Goal: Information Seeking & Learning: Learn about a topic

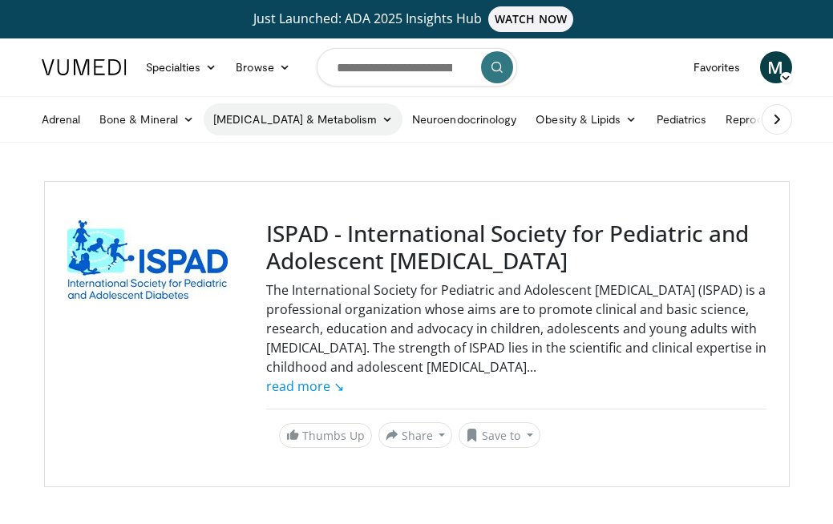
click at [262, 117] on link "[MEDICAL_DATA] & Metabolism" at bounding box center [303, 119] width 199 height 32
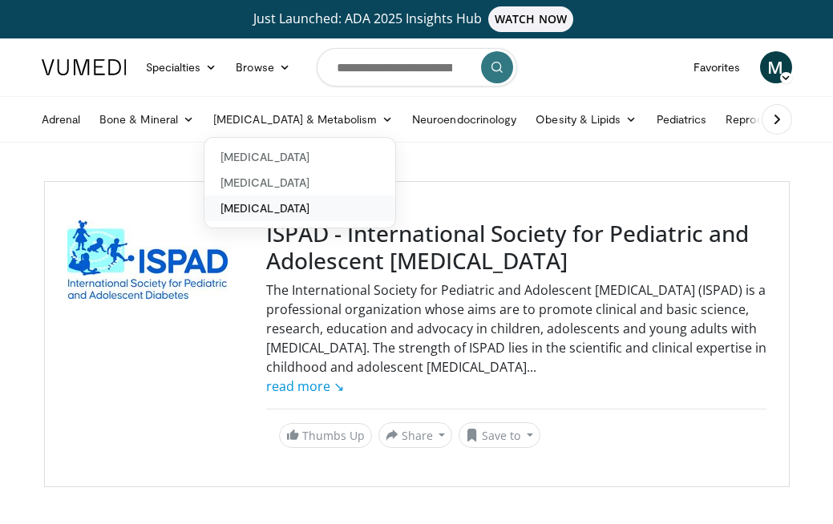
click at [253, 208] on link "[MEDICAL_DATA]" at bounding box center [299, 209] width 191 height 26
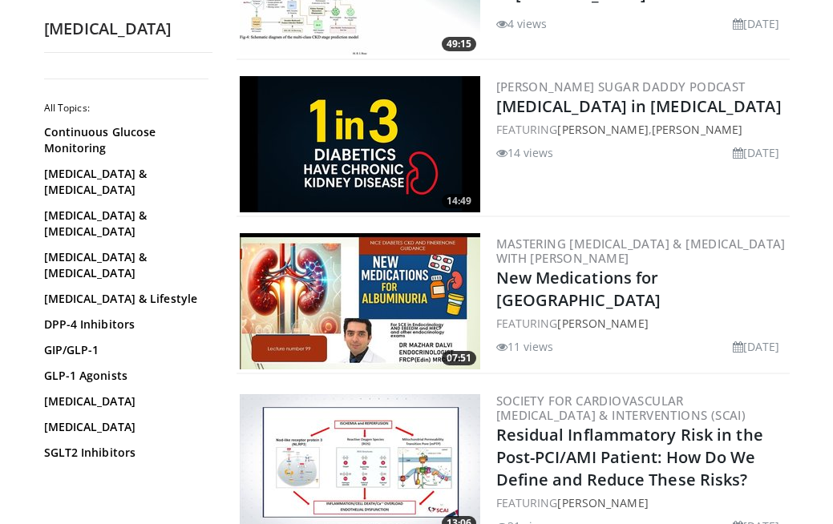
scroll to position [1405, 0]
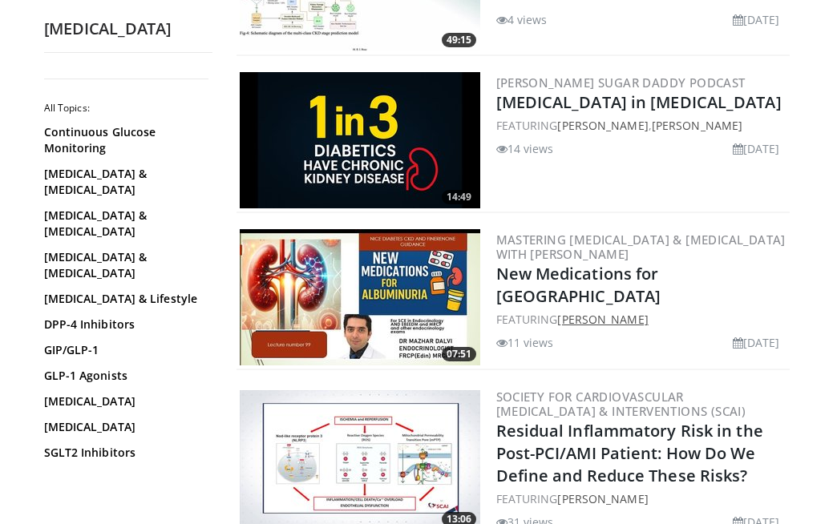
click at [579, 312] on link "[PERSON_NAME]" at bounding box center [602, 319] width 91 height 15
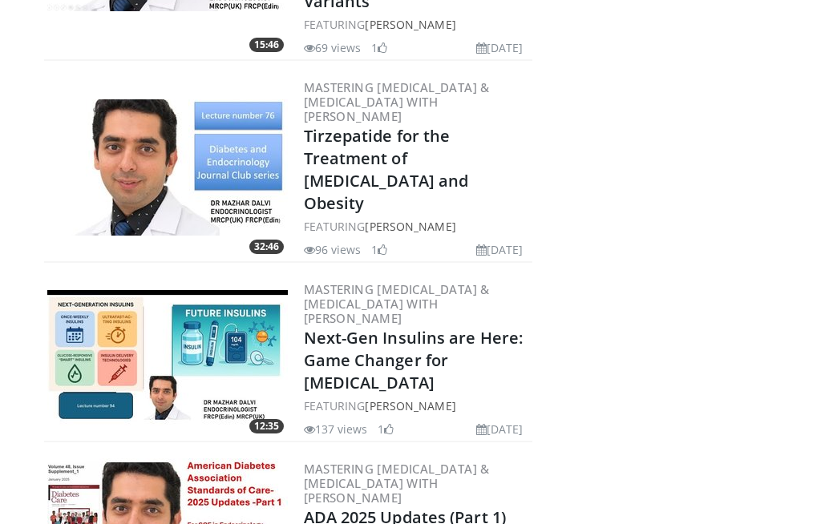
scroll to position [789, 0]
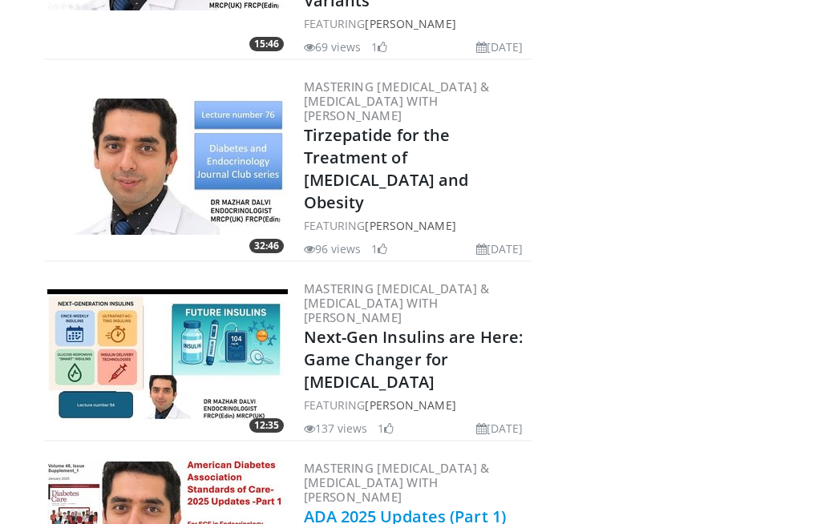
click at [400, 506] on link "ADA 2025 Updates (Part 1)" at bounding box center [405, 517] width 203 height 22
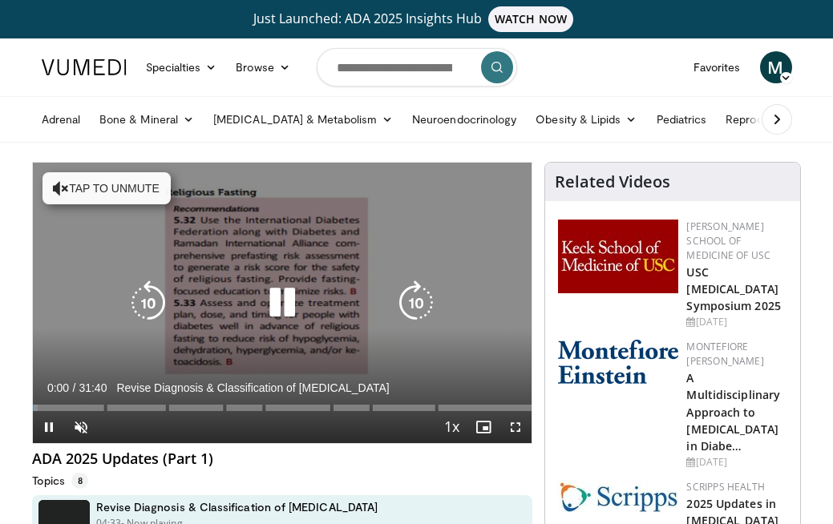
scroll to position [1, 0]
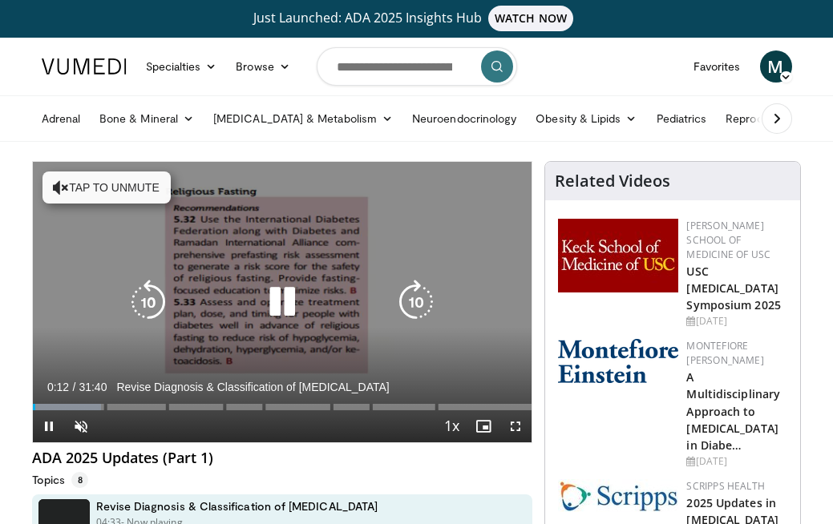
click at [53, 181] on icon "Video Player" at bounding box center [61, 188] width 16 height 16
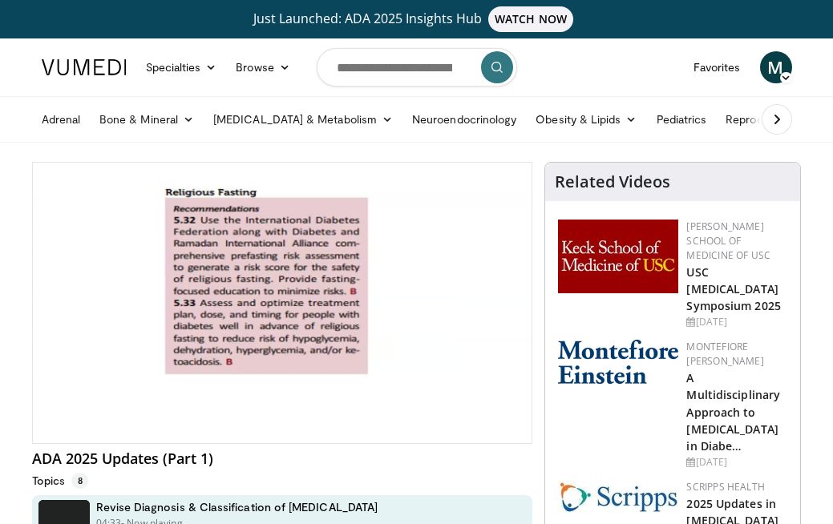
scroll to position [0, 0]
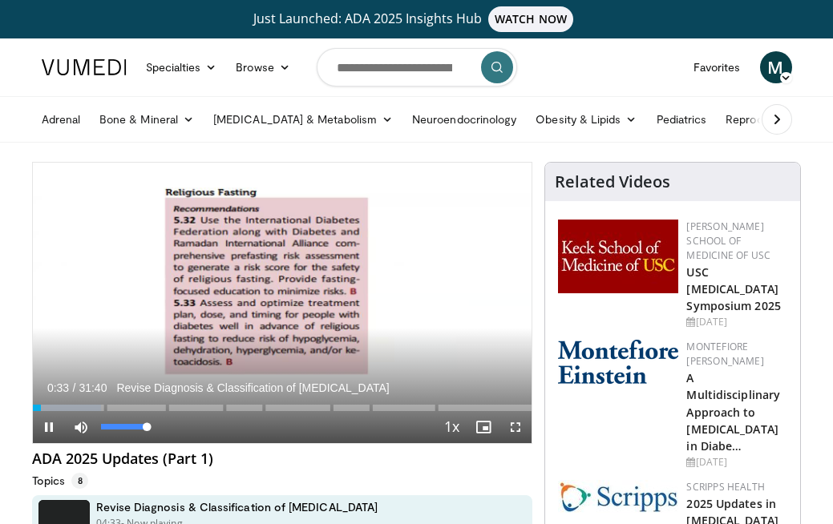
click at [81, 426] on span "Video Player" at bounding box center [81, 427] width 32 height 32
drag, startPoint x: 104, startPoint y: 424, endPoint x: 152, endPoint y: 427, distance: 47.4
click at [147, 426] on div "Volume Level" at bounding box center [124, 427] width 46 height 6
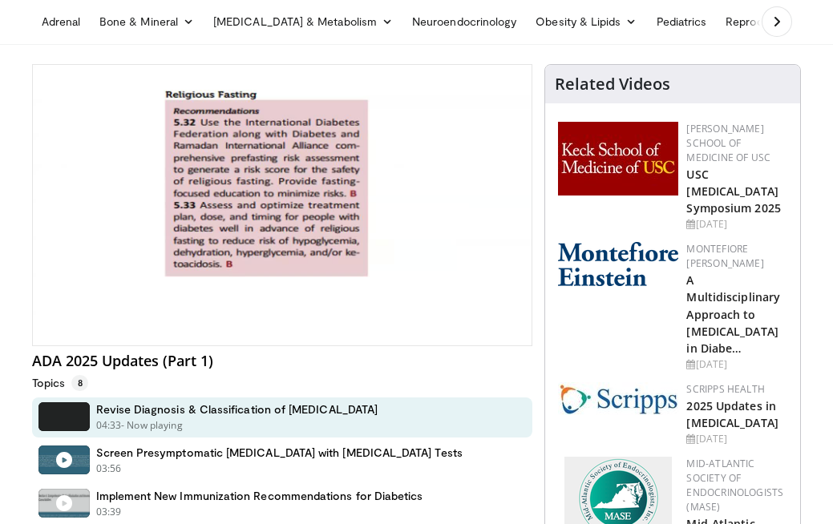
scroll to position [99, 0]
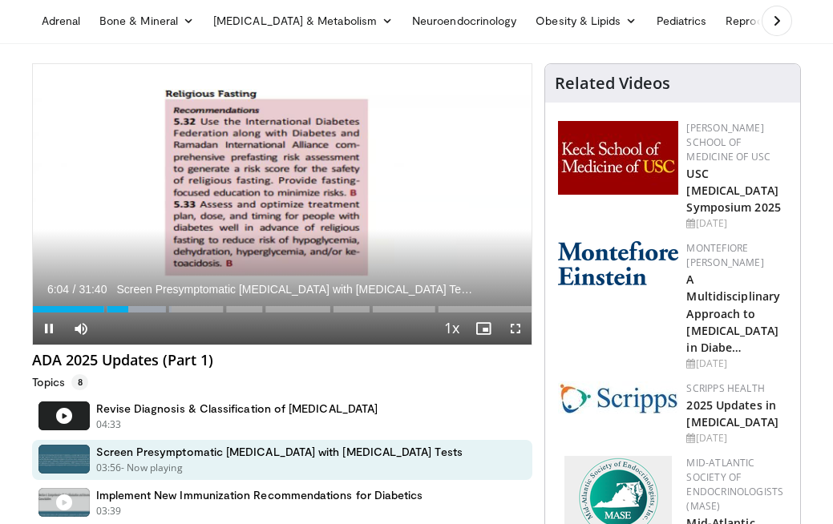
click at [50, 325] on span "Video Player" at bounding box center [49, 329] width 32 height 32
click at [51, 330] on span "Video Player" at bounding box center [49, 329] width 32 height 32
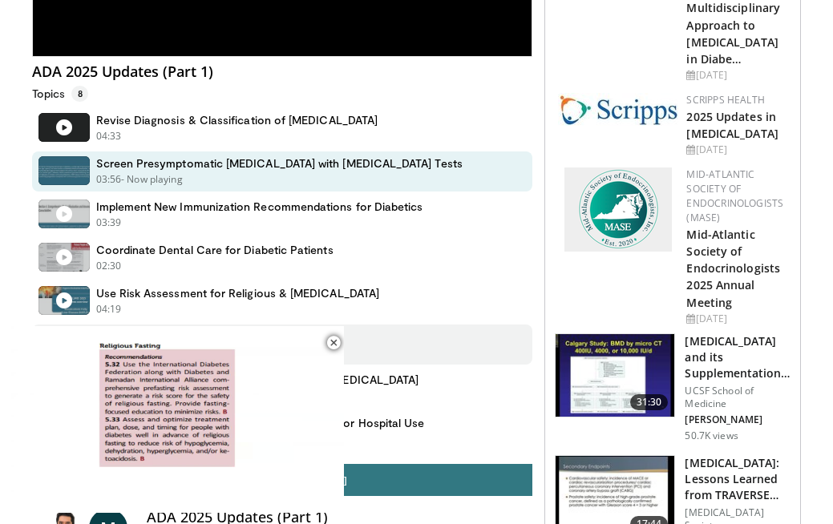
scroll to position [389, 0]
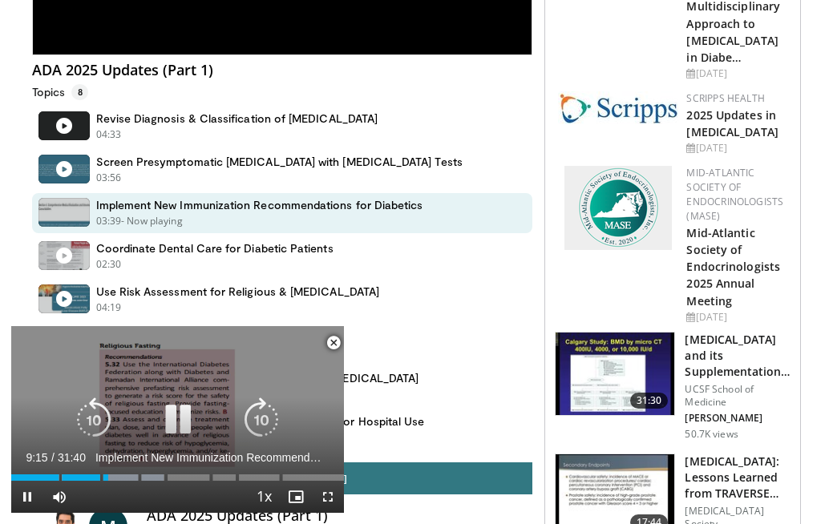
click at [184, 392] on div "10 seconds Tap to unmute" at bounding box center [177, 419] width 333 height 187
click at [185, 392] on div "10 seconds Tap to unmute" at bounding box center [177, 419] width 333 height 187
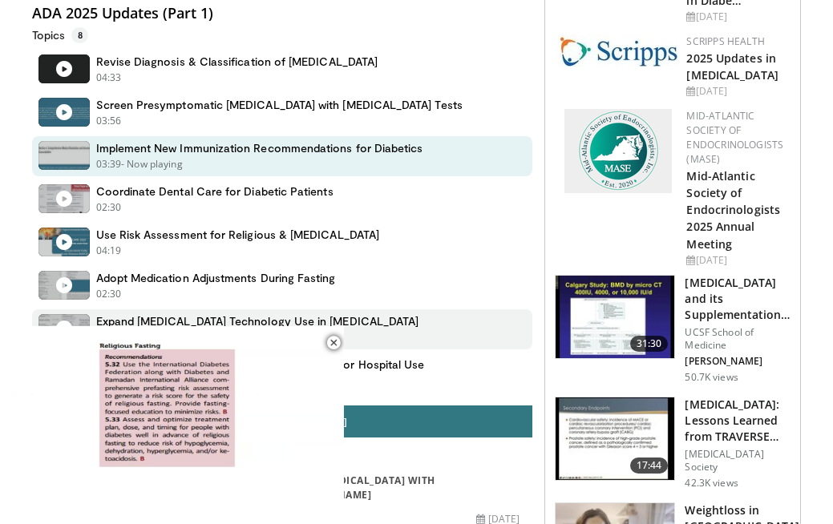
scroll to position [447, 0]
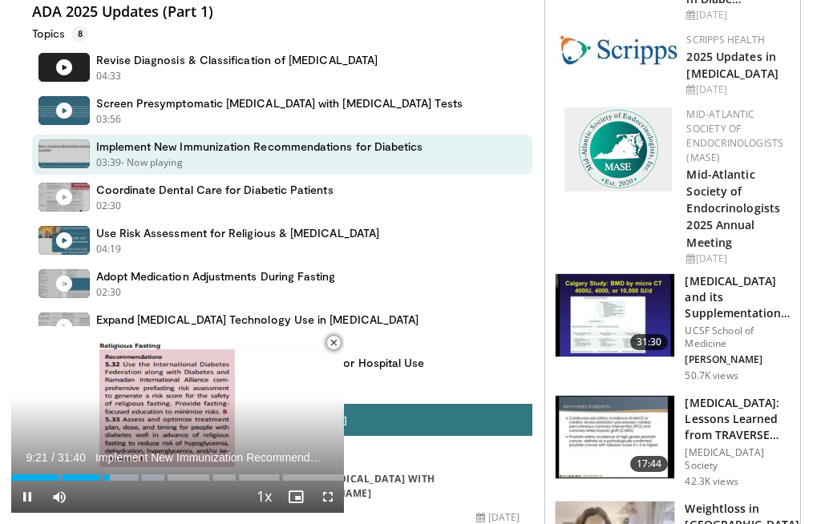
click at [295, 495] on span "Video Player" at bounding box center [296, 497] width 32 height 32
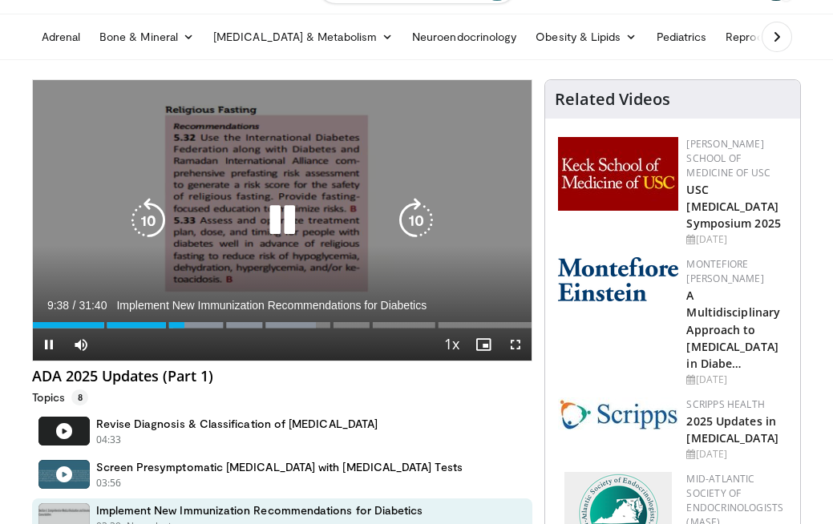
scroll to position [82, 0]
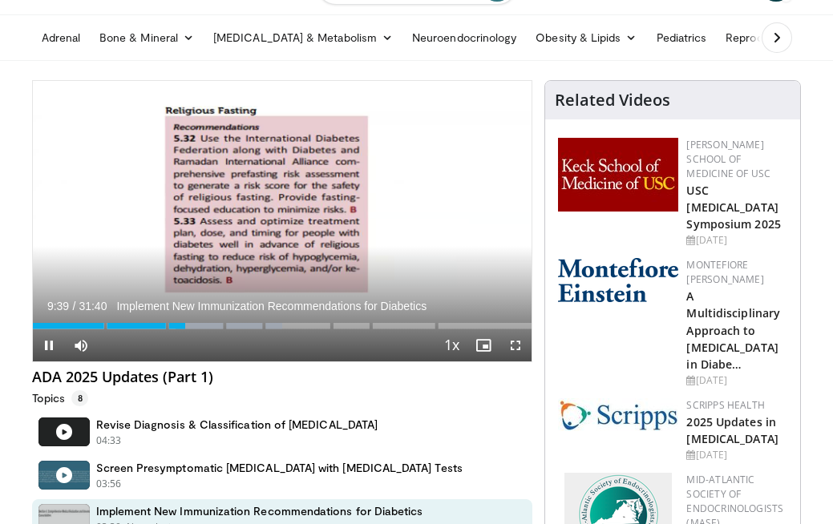
click at [518, 342] on span "Video Player" at bounding box center [516, 346] width 32 height 32
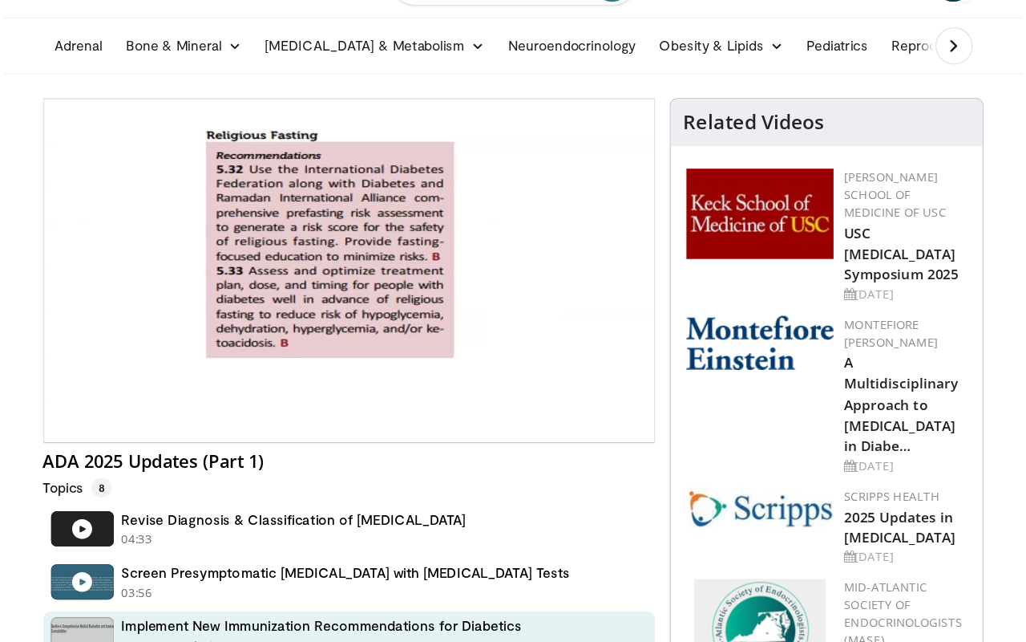
scroll to position [0, 0]
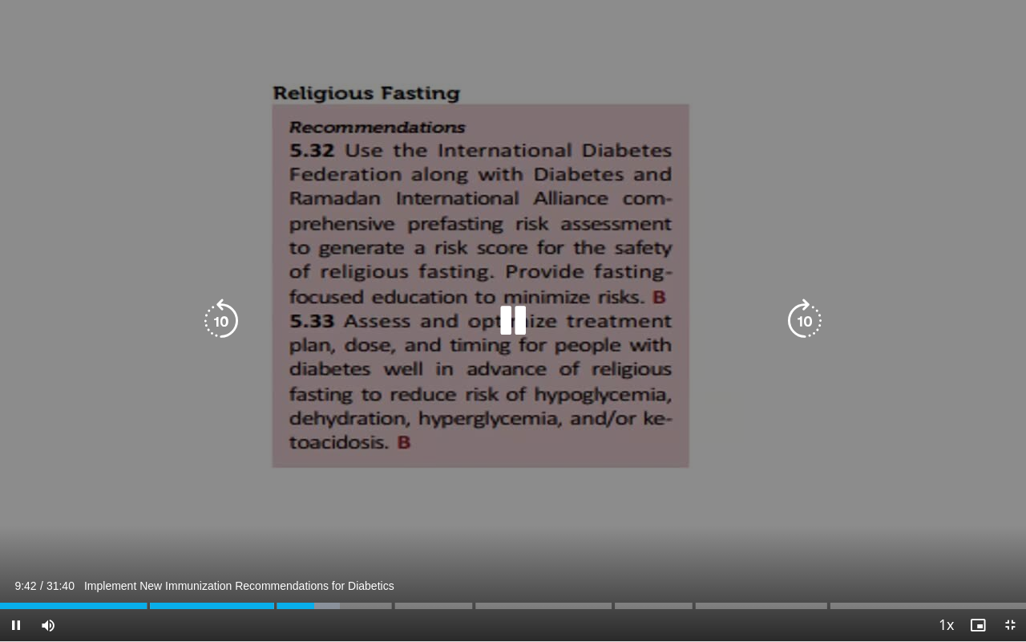
click at [825, 310] on icon "Video Player" at bounding box center [805, 320] width 45 height 45
click at [806, 316] on icon "Video Player" at bounding box center [805, 320] width 45 height 45
click at [805, 322] on icon "Video Player" at bounding box center [805, 320] width 45 height 45
click at [806, 322] on icon "Video Player" at bounding box center [805, 320] width 45 height 45
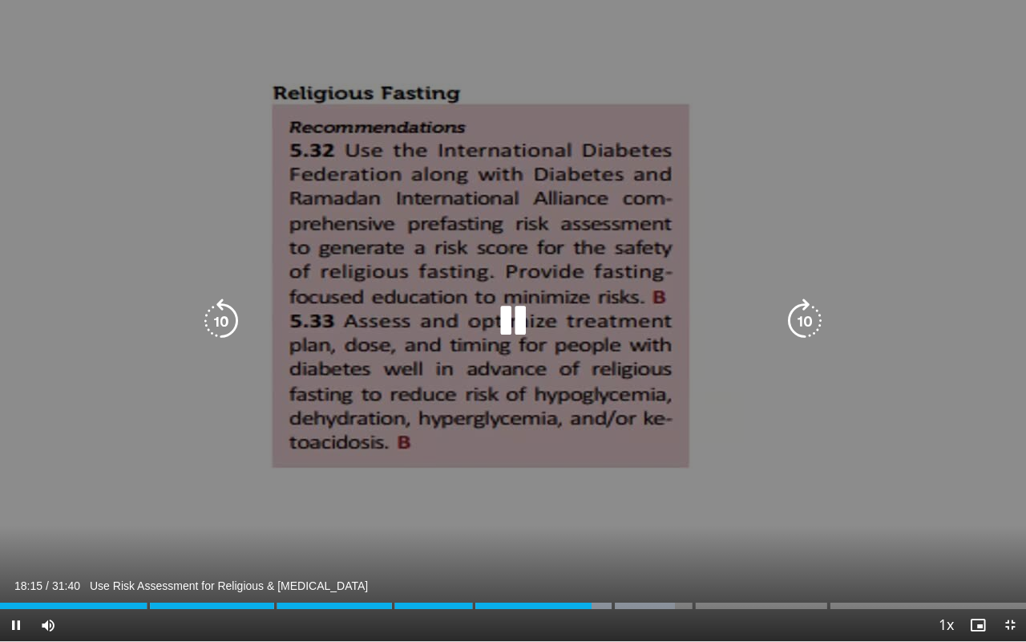
click at [812, 315] on icon "Video Player" at bounding box center [805, 320] width 45 height 45
click at [814, 323] on icon "Video Player" at bounding box center [805, 320] width 45 height 45
click at [808, 323] on icon "Video Player" at bounding box center [805, 320] width 45 height 45
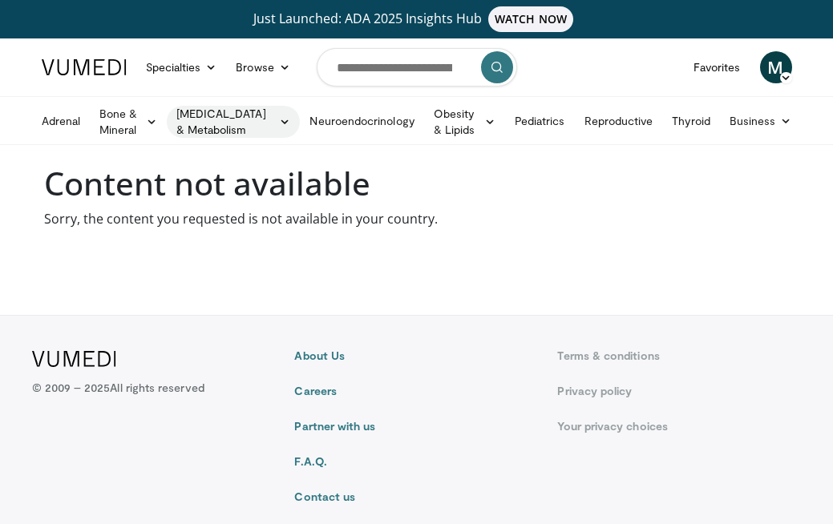
click at [205, 116] on link "[MEDICAL_DATA] & Metabolism" at bounding box center [234, 122] width 134 height 32
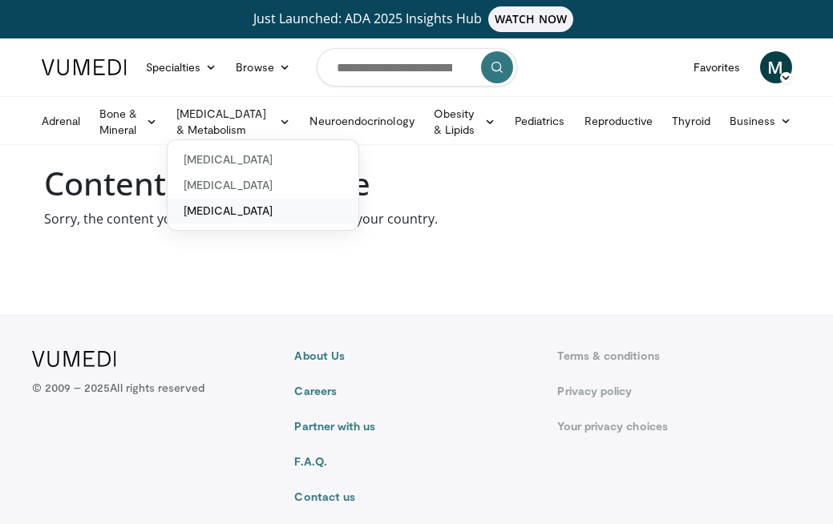
click at [232, 209] on link "[MEDICAL_DATA]" at bounding box center [263, 211] width 191 height 26
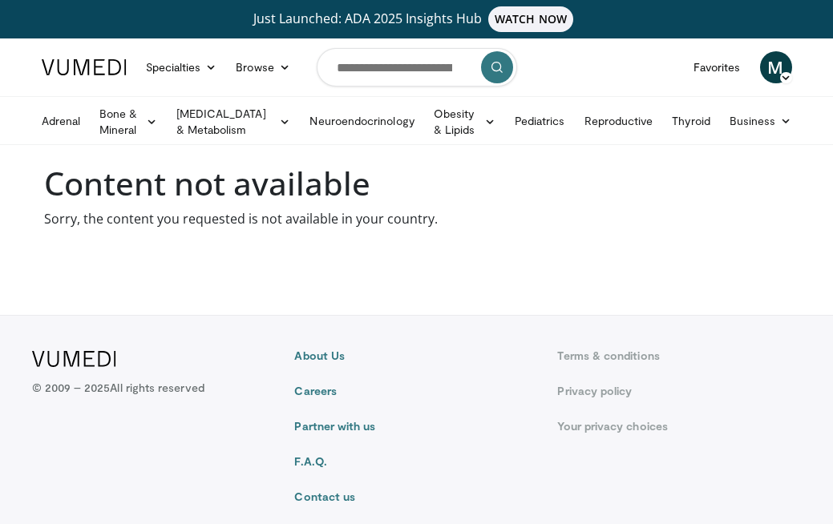
click at [232, 209] on p "Sorry, the content you requested is not available in your country." at bounding box center [417, 218] width 746 height 19
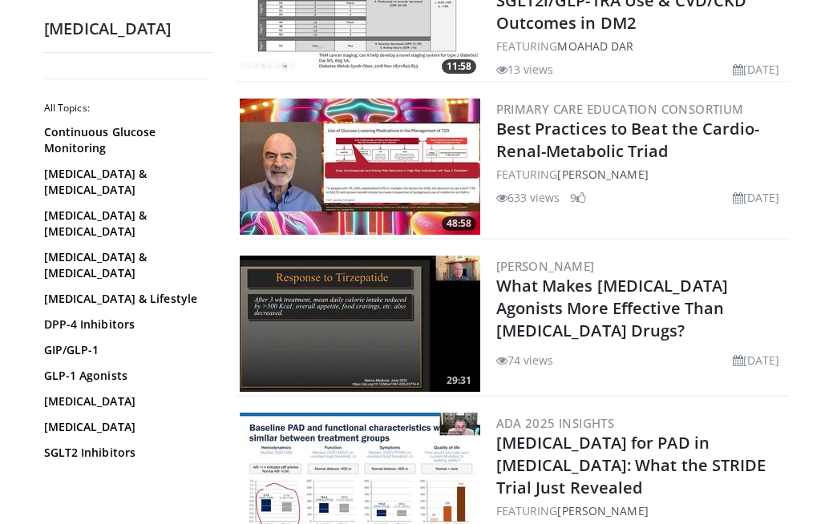
scroll to position [2500, 0]
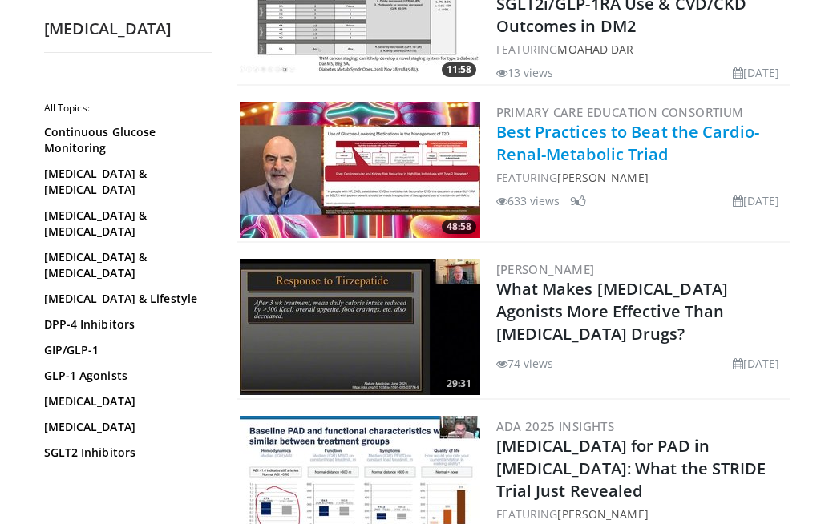
click at [597, 132] on link "Best Practices to Beat the Cardio-Renal-Metabolic Triad" at bounding box center [627, 143] width 263 height 44
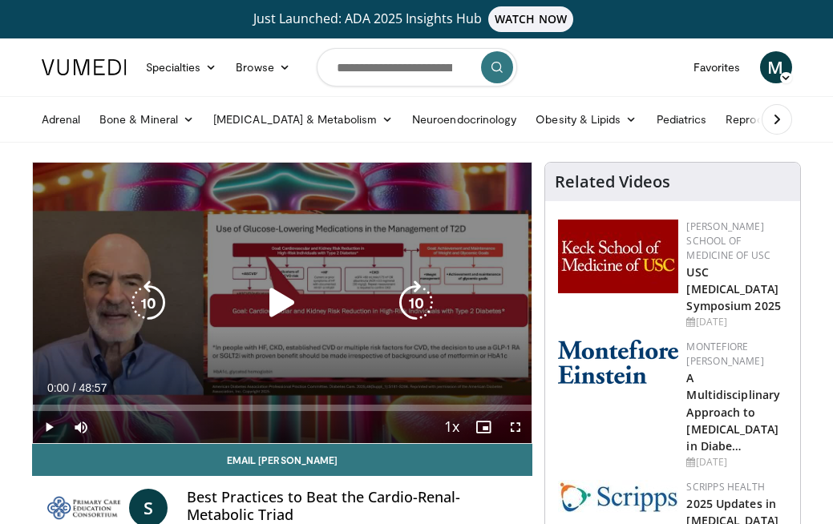
click at [273, 302] on icon "Video Player" at bounding box center [282, 303] width 45 height 45
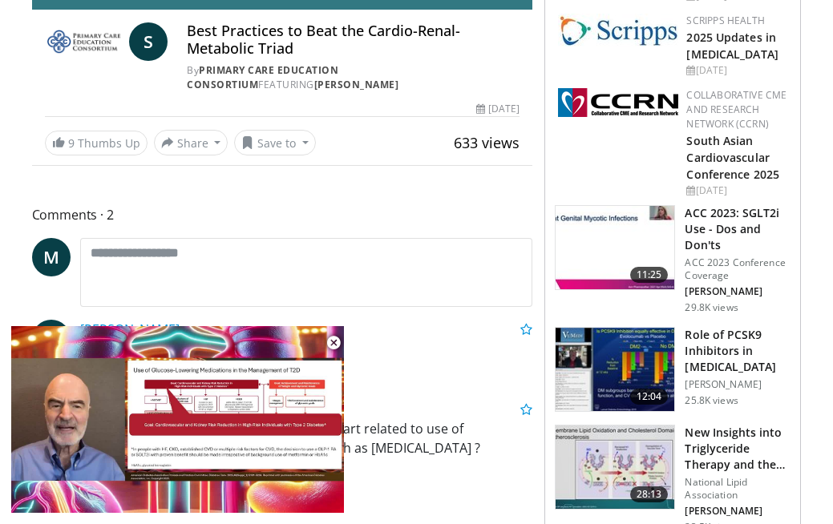
scroll to position [468, 0]
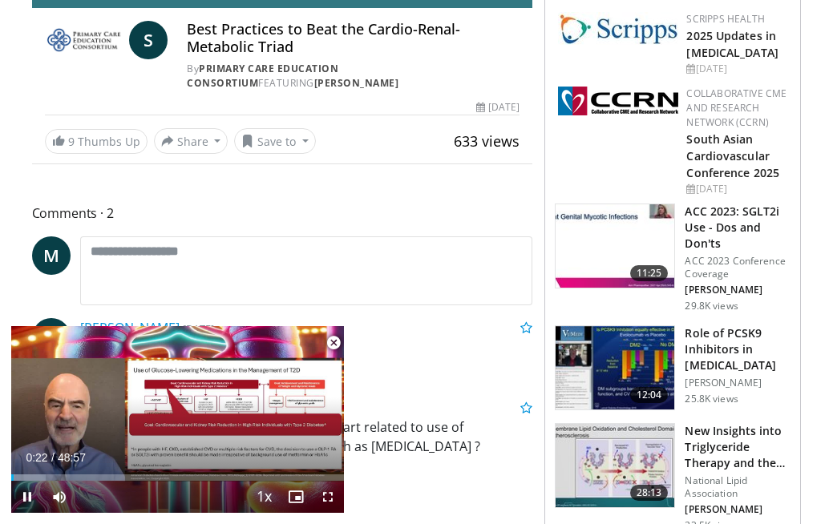
click at [330, 498] on span "Video Player" at bounding box center [328, 497] width 32 height 32
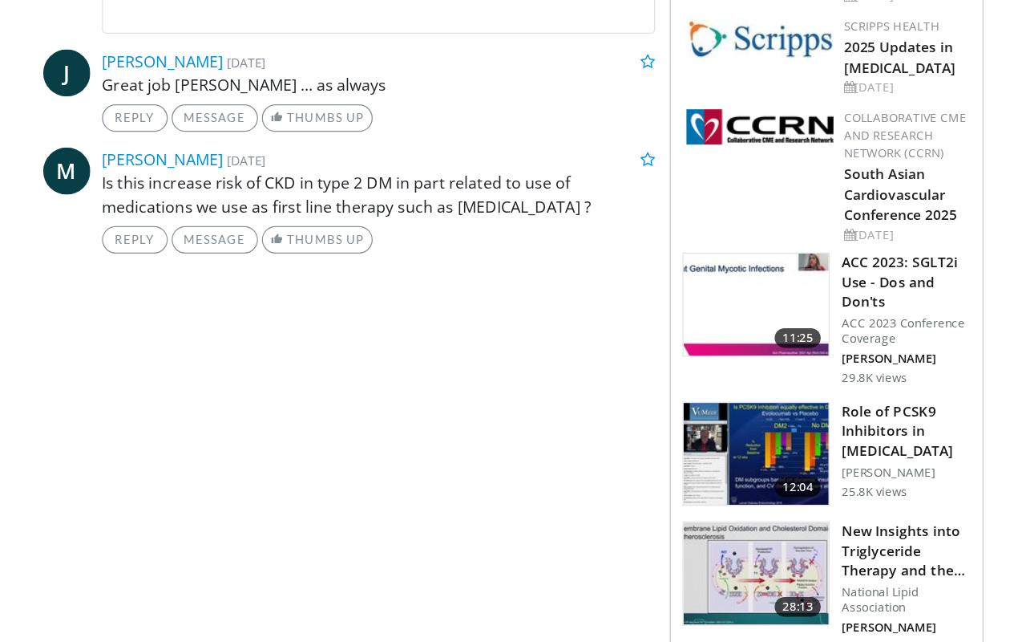
scroll to position [0, 0]
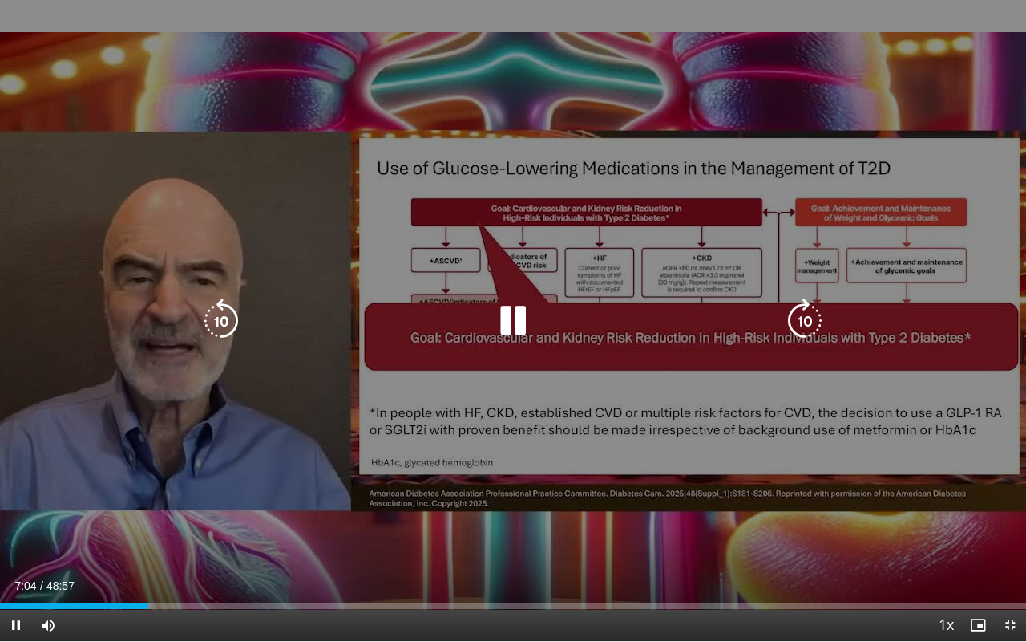
click at [808, 315] on icon "Video Player" at bounding box center [805, 320] width 45 height 45
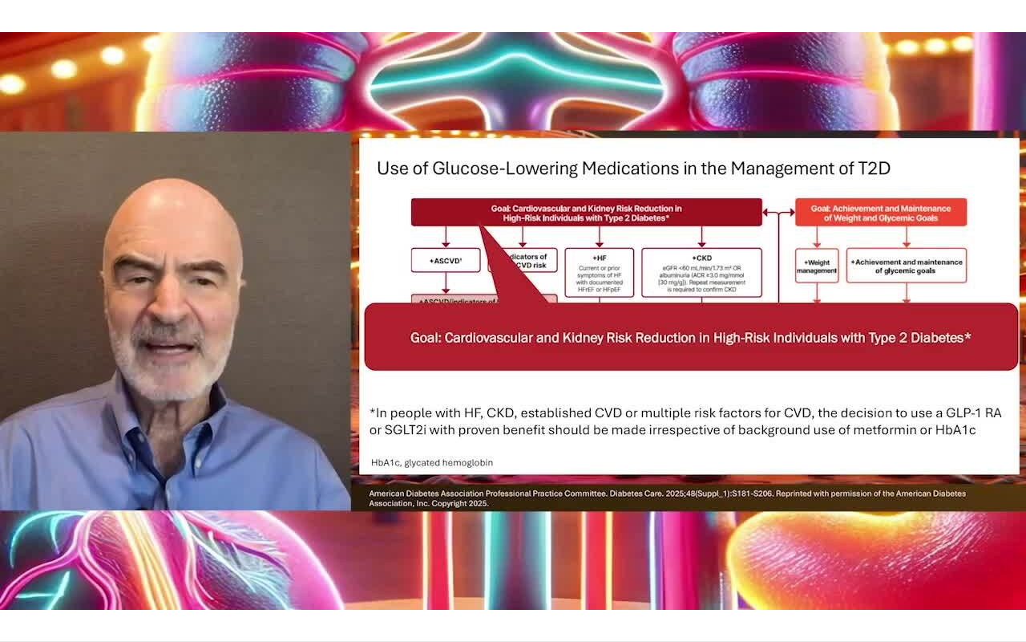
click at [808, 315] on div "10 seconds Tap to unmute" at bounding box center [513, 320] width 1026 height 641
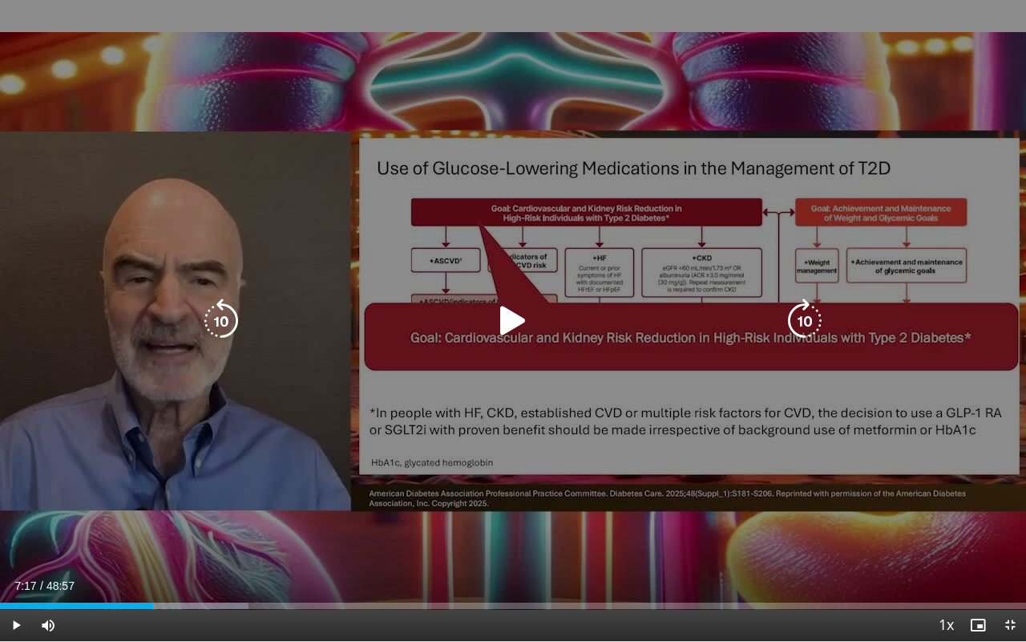
click at [804, 321] on icon "Video Player" at bounding box center [805, 320] width 45 height 45
click at [508, 321] on icon "Video Player" at bounding box center [513, 320] width 45 height 45
click at [811, 318] on icon "Video Player" at bounding box center [805, 320] width 45 height 45
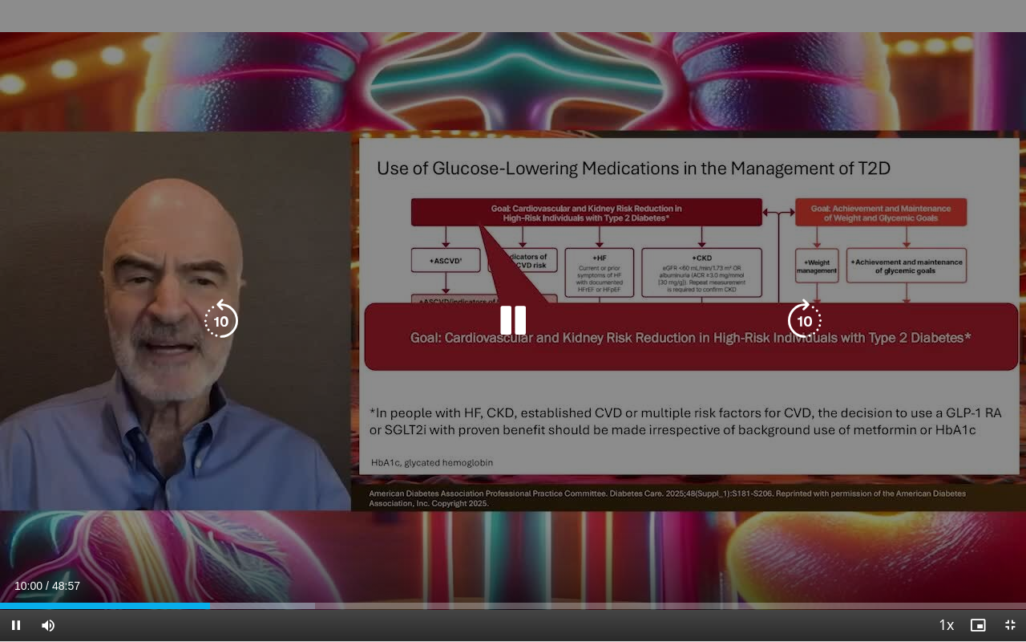
click at [811, 318] on icon "Video Player" at bounding box center [805, 320] width 45 height 45
click at [812, 318] on icon "Video Player" at bounding box center [805, 320] width 45 height 45
click at [517, 322] on icon "Video Player" at bounding box center [513, 320] width 45 height 45
click at [512, 332] on icon "Video Player" at bounding box center [513, 320] width 45 height 45
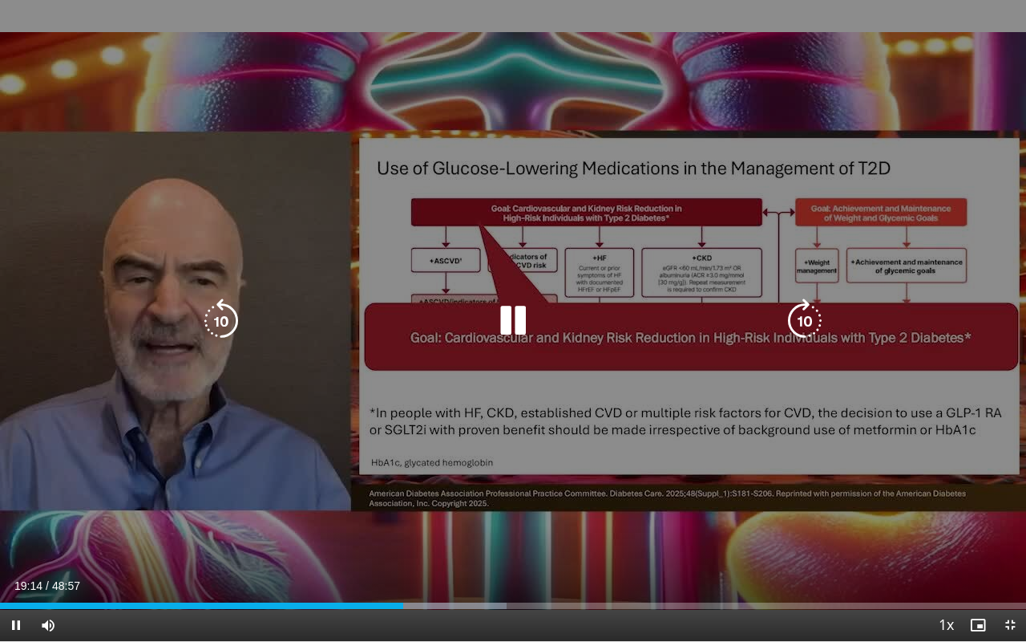
click at [527, 328] on icon "Video Player" at bounding box center [513, 320] width 45 height 45
click at [506, 317] on icon "Video Player" at bounding box center [513, 320] width 45 height 45
click at [210, 241] on div "20 seconds Tap to unmute" at bounding box center [513, 320] width 1026 height 641
click at [516, 317] on icon "Video Player" at bounding box center [513, 320] width 45 height 45
click at [392, 111] on div "20 seconds Tap to unmute" at bounding box center [513, 320] width 1026 height 641
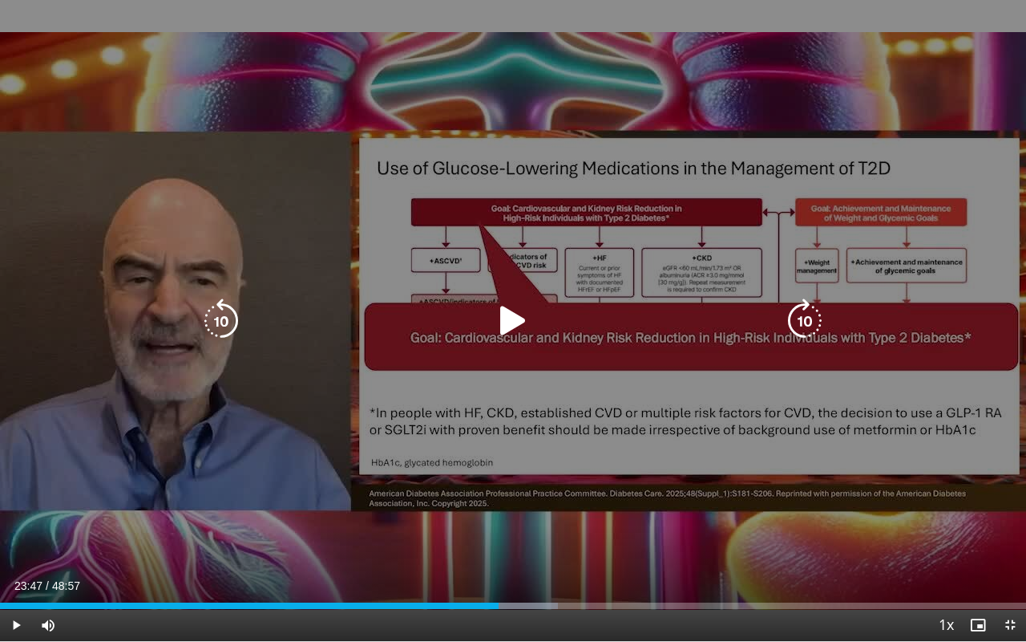
click at [262, 343] on div "20 seconds Tap to unmute" at bounding box center [513, 320] width 1026 height 641
click at [282, 264] on div "20 seconds Tap to unmute" at bounding box center [513, 320] width 1026 height 641
click at [516, 318] on icon "Video Player" at bounding box center [513, 320] width 45 height 45
click at [289, 221] on div "20 seconds Tap to unmute" at bounding box center [513, 320] width 1026 height 641
click at [518, 320] on icon "Video Player" at bounding box center [513, 320] width 45 height 45
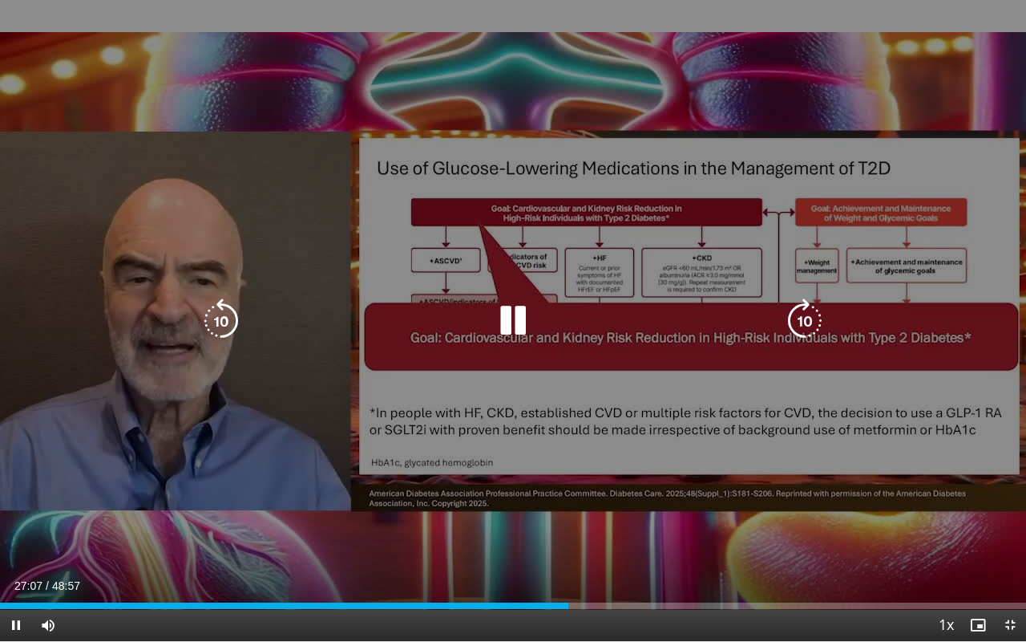
click at [275, 85] on div "20 seconds Tap to unmute" at bounding box center [513, 320] width 1026 height 641
click at [277, 524] on div "20 seconds Tap to unmute" at bounding box center [513, 320] width 1026 height 641
click at [173, 52] on div "20 seconds Tap to unmute" at bounding box center [513, 320] width 1026 height 641
click at [508, 313] on icon "Video Player" at bounding box center [513, 320] width 45 height 45
click at [176, 63] on div "20 seconds Tap to unmute" at bounding box center [513, 320] width 1026 height 641
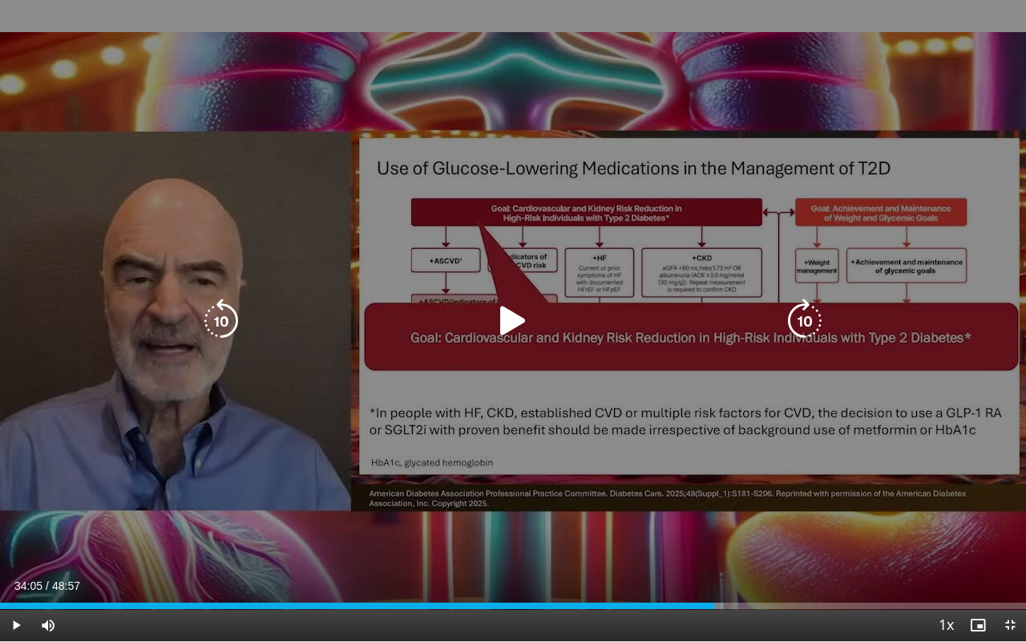
click at [510, 322] on icon "Video Player" at bounding box center [513, 320] width 45 height 45
click at [512, 325] on icon "Video Player" at bounding box center [513, 320] width 45 height 45
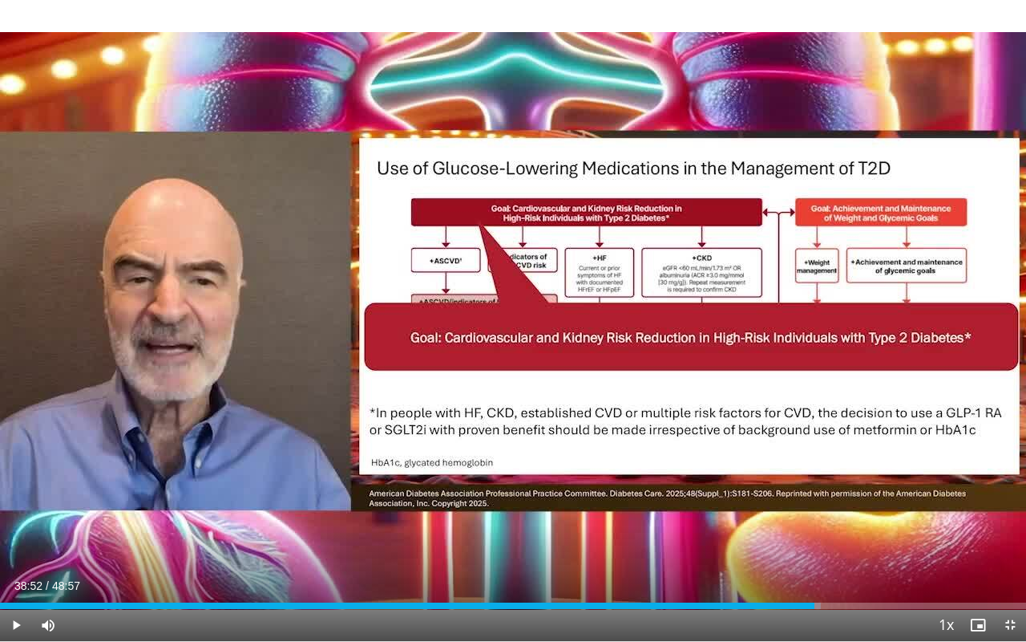
click at [274, 206] on div "20 seconds Tap to unmute" at bounding box center [513, 320] width 1026 height 641
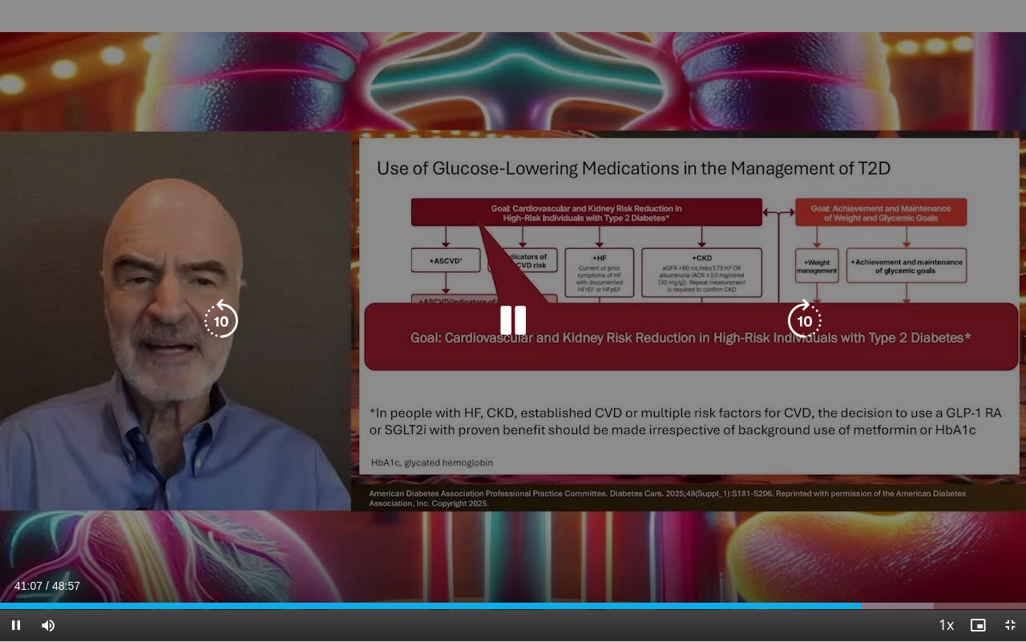
click at [806, 319] on icon "Video Player" at bounding box center [805, 320] width 45 height 45
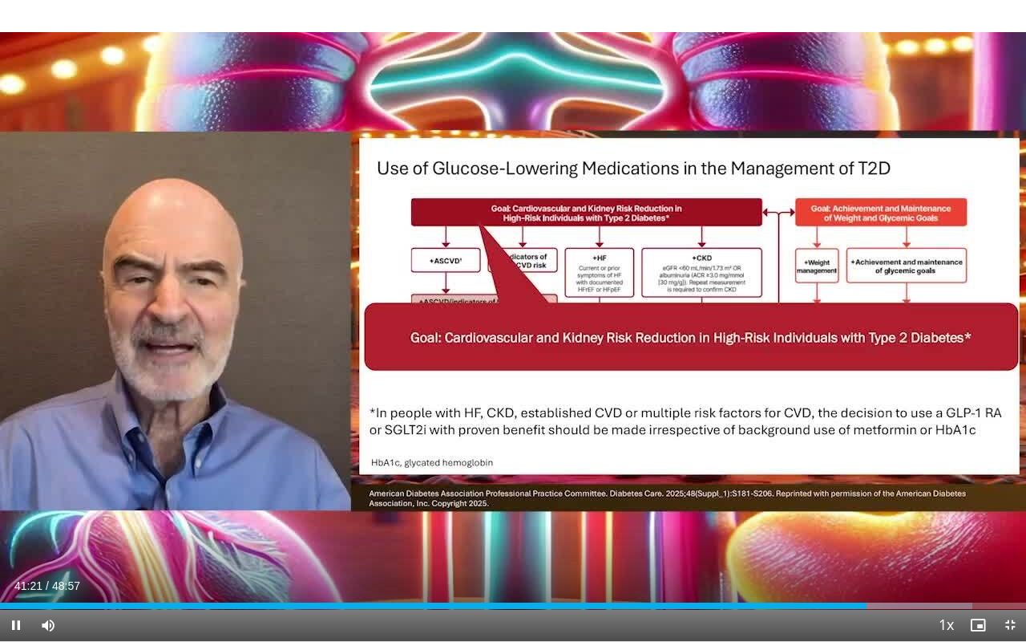
click at [806, 319] on div "10 seconds Tap to unmute" at bounding box center [513, 320] width 1026 height 641
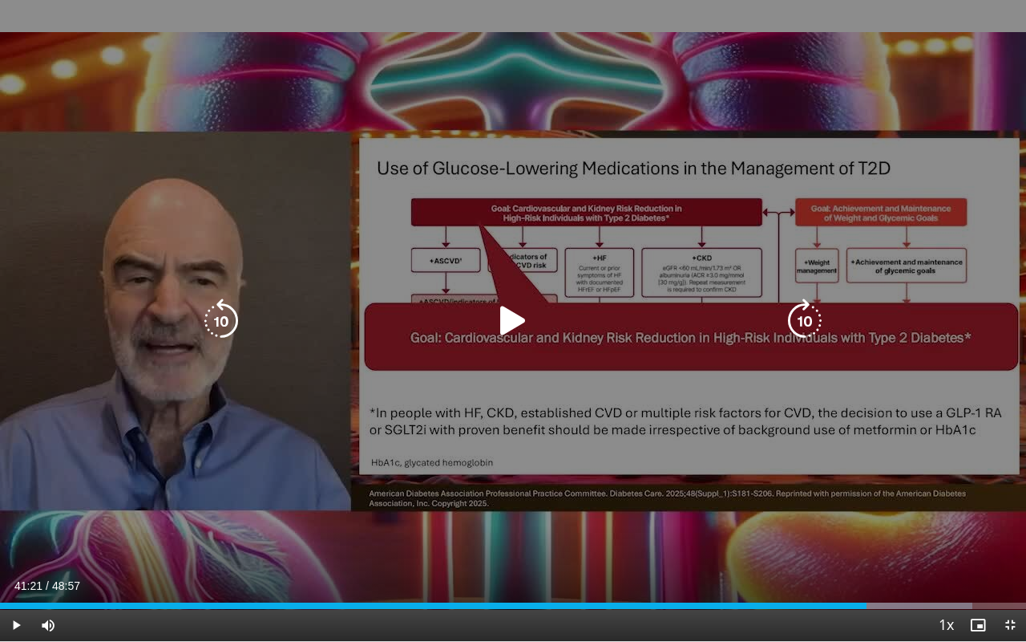
click at [807, 321] on icon "Video Player" at bounding box center [805, 320] width 45 height 45
click at [512, 317] on icon "Video Player" at bounding box center [513, 320] width 45 height 45
click at [810, 324] on icon "Video Player" at bounding box center [805, 320] width 45 height 45
click at [512, 320] on icon "Video Player" at bounding box center [513, 320] width 45 height 45
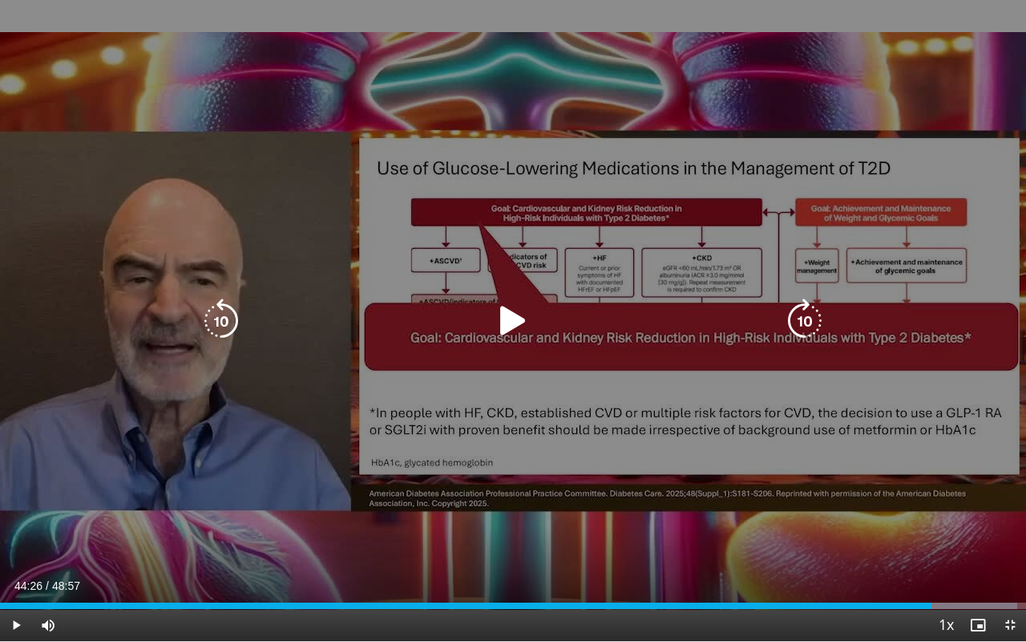
click at [512, 320] on icon "Video Player" at bounding box center [513, 320] width 45 height 45
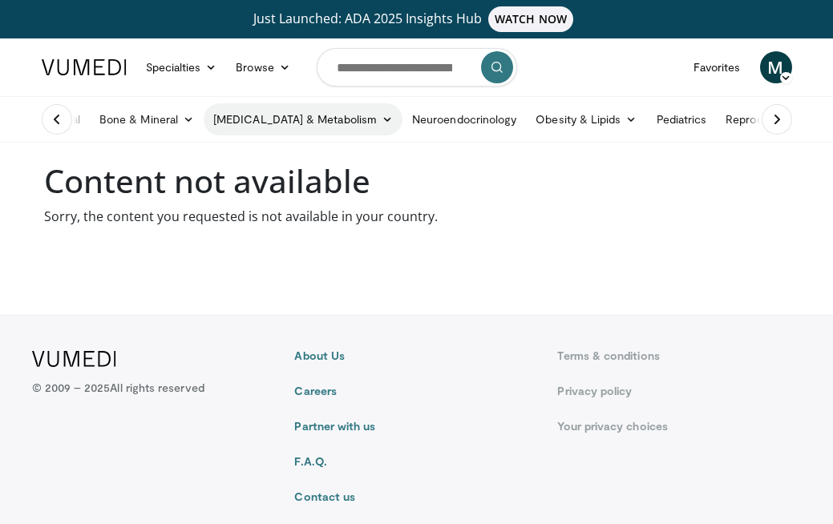
click at [302, 119] on link "[MEDICAL_DATA] & Metabolism" at bounding box center [303, 119] width 199 height 32
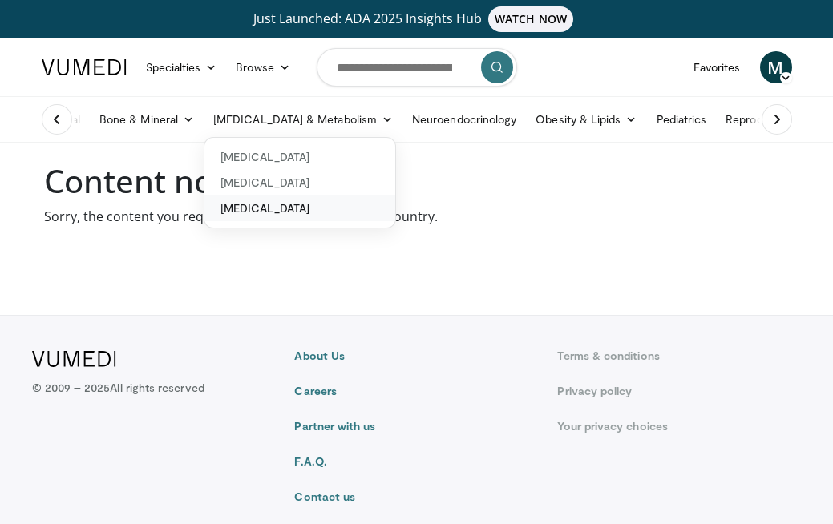
click at [265, 203] on link "[MEDICAL_DATA]" at bounding box center [299, 209] width 191 height 26
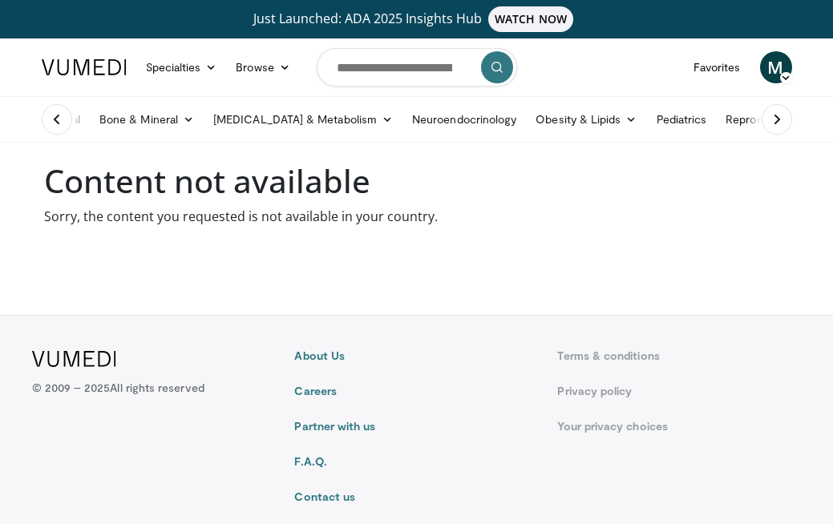
click at [265, 203] on main "Content not available Sorry, the content you requested is not available in your…" at bounding box center [417, 194] width 770 height 64
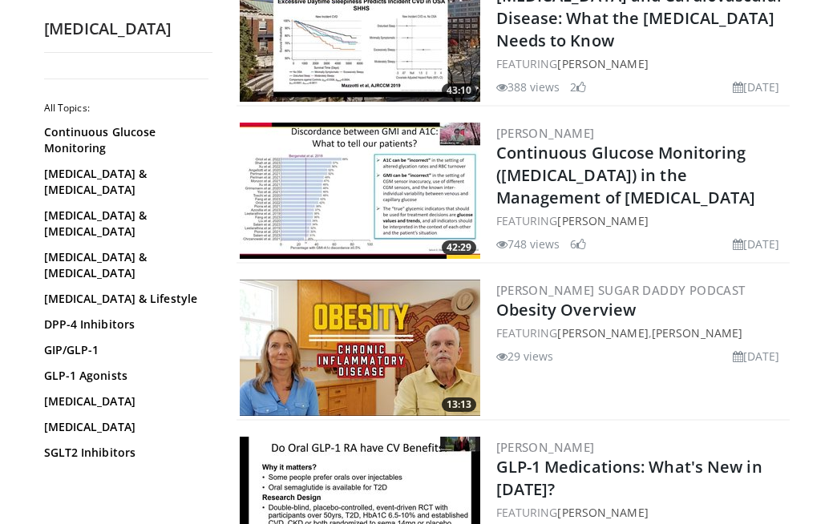
scroll to position [3468, 0]
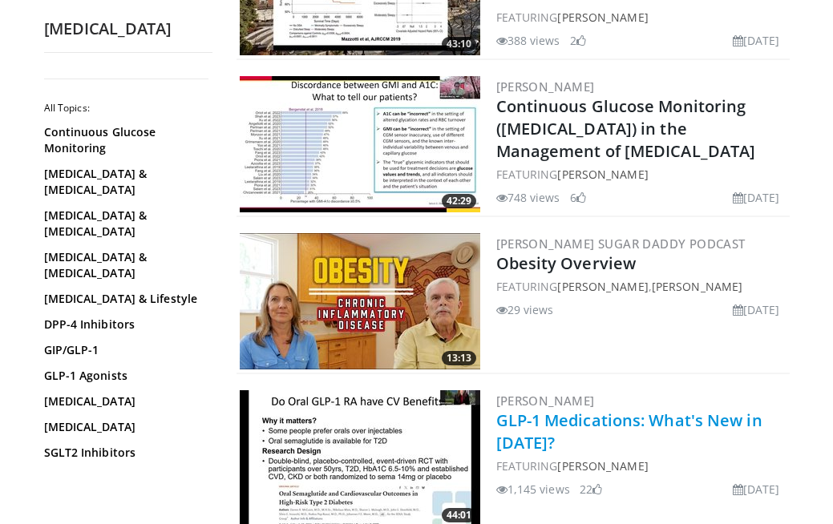
click at [578, 425] on link "GLP-1 Medications: What's New in [DATE]?" at bounding box center [629, 432] width 266 height 44
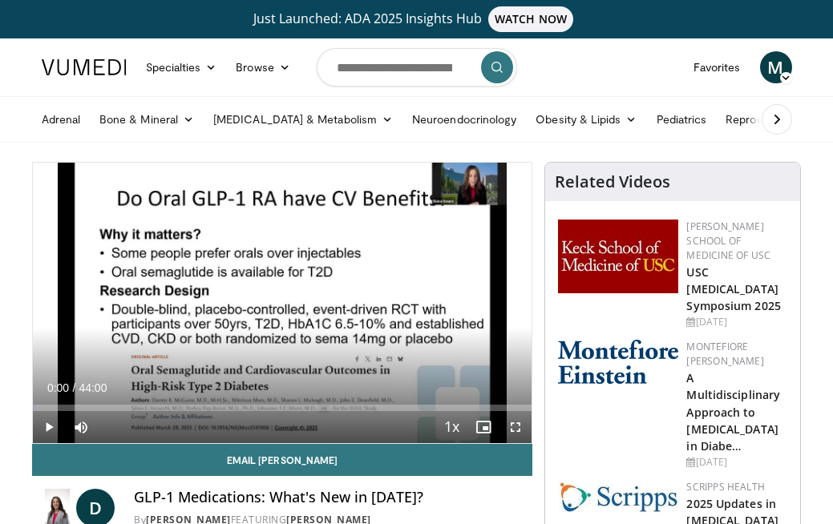
click at [47, 426] on span "Video Player" at bounding box center [49, 427] width 32 height 32
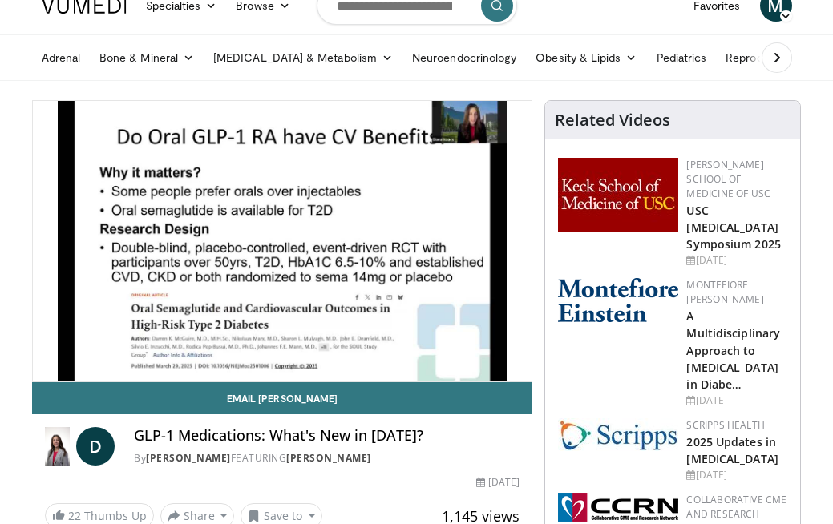
scroll to position [47, 0]
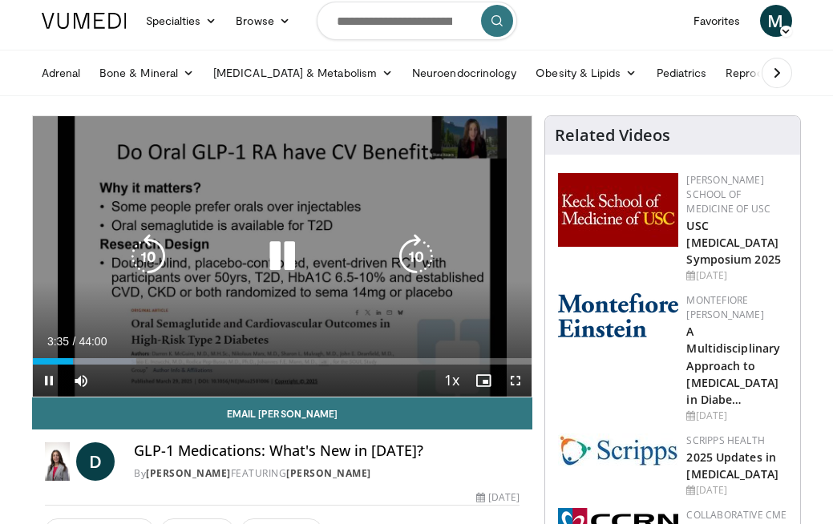
click at [285, 254] on icon "Video Player" at bounding box center [282, 256] width 45 height 45
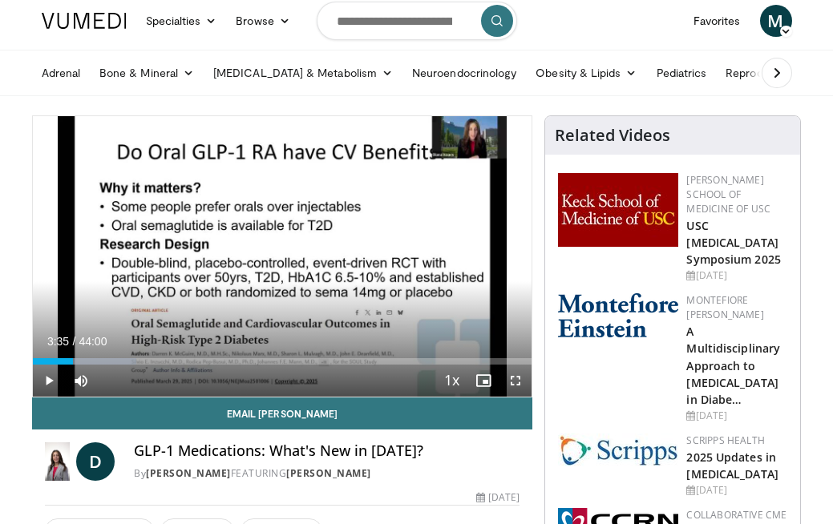
click at [47, 376] on span "Video Player" at bounding box center [49, 381] width 32 height 32
click at [488, 383] on span "Video Player" at bounding box center [484, 381] width 32 height 32
click at [514, 380] on span "Video Player" at bounding box center [516, 381] width 32 height 32
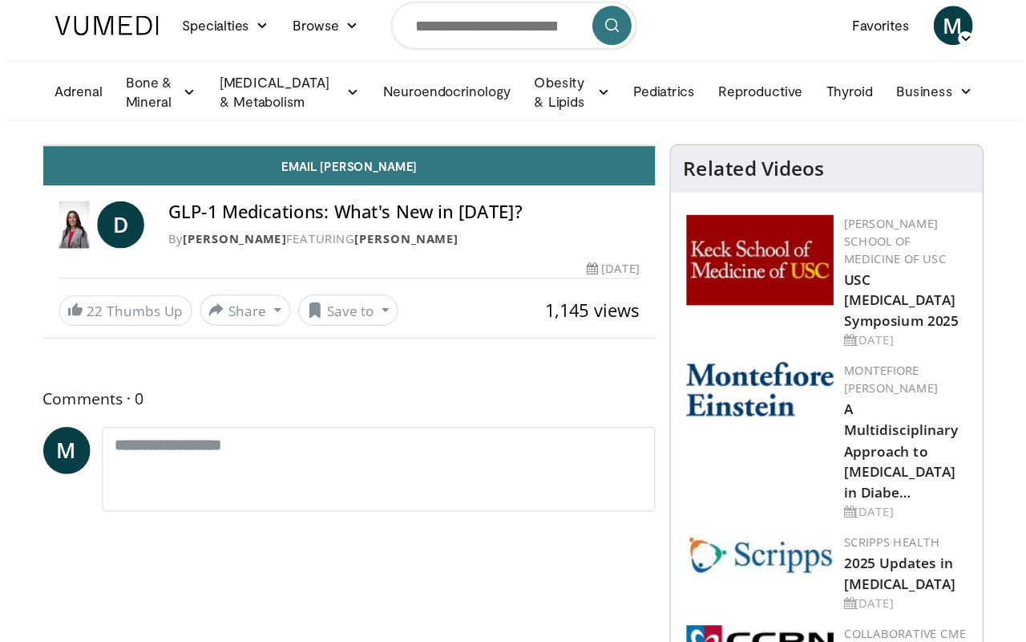
scroll to position [0, 0]
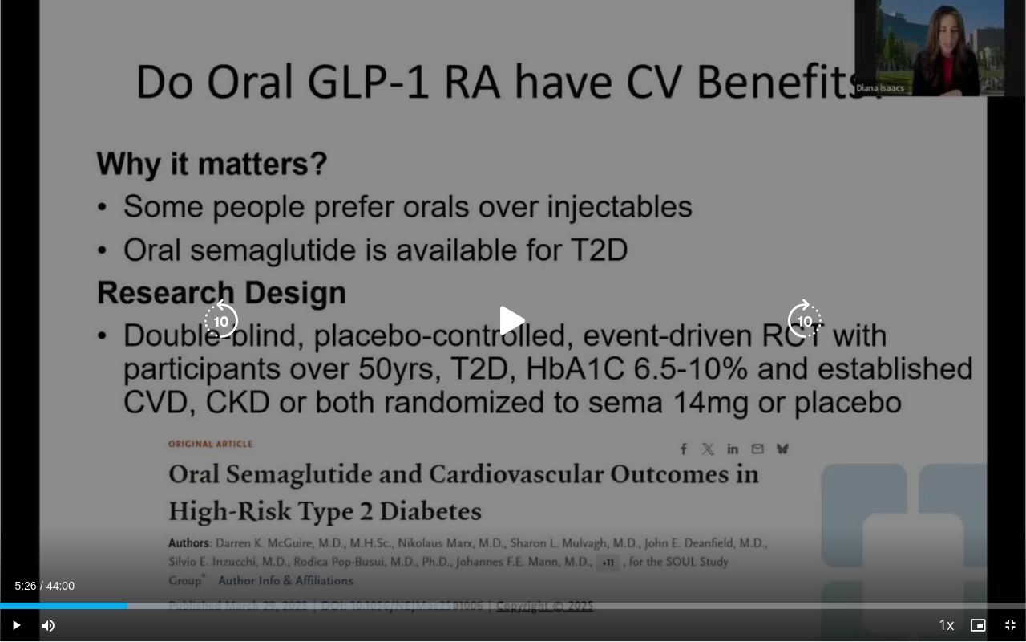
click at [832, 37] on div "10 seconds Tap to unmute" at bounding box center [513, 320] width 1026 height 641
click at [642, 227] on div "10 seconds Tap to unmute" at bounding box center [513, 320] width 1026 height 641
click at [512, 317] on icon "Video Player" at bounding box center [513, 320] width 45 height 45
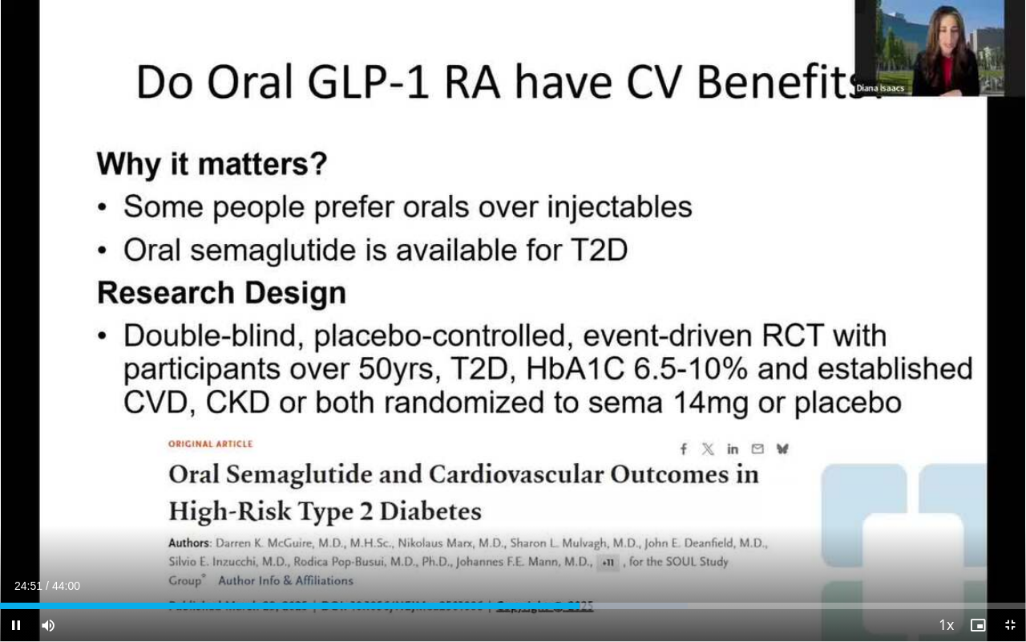
click at [832, 524] on video-js "**********" at bounding box center [513, 321] width 1026 height 642
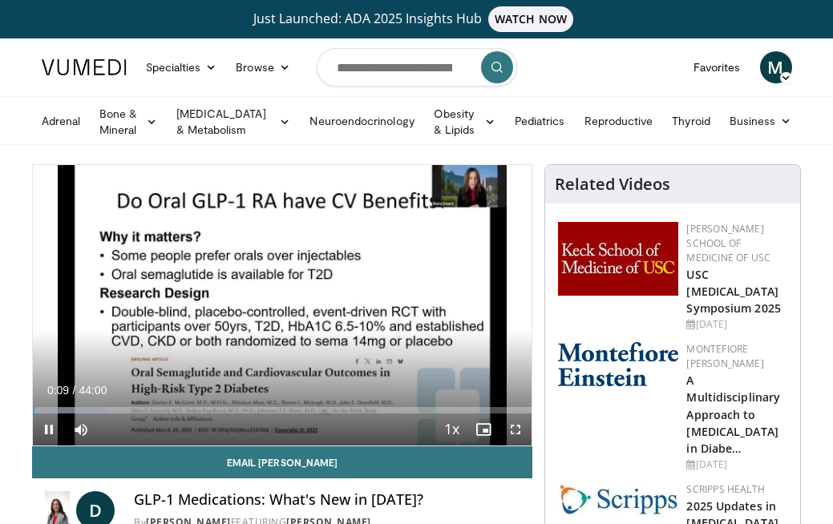
click at [48, 428] on span "Video Player" at bounding box center [49, 430] width 32 height 32
